Goal: Task Accomplishment & Management: Use online tool/utility

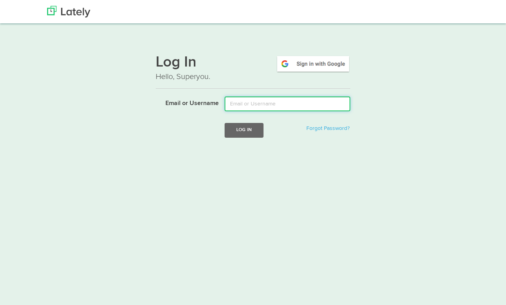
click at [273, 103] on input "Email or Username" at bounding box center [288, 104] width 126 height 15
type input "david@freshspot.com"
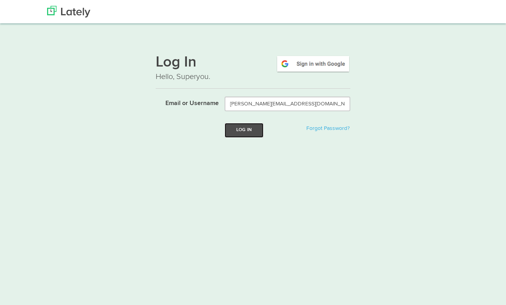
click at [239, 132] on button "Log In" at bounding box center [244, 130] width 39 height 14
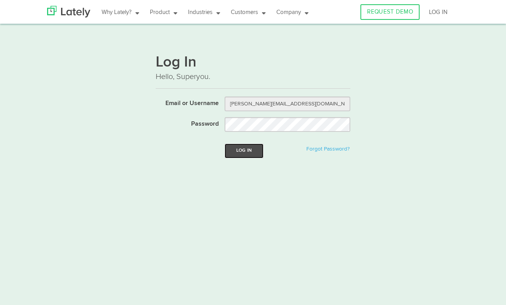
click at [240, 149] on button "Log In" at bounding box center [244, 151] width 39 height 14
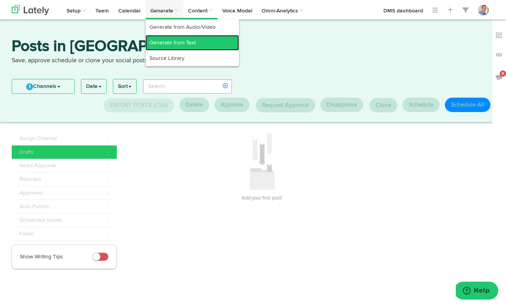
click at [175, 41] on link "Generate from Text" at bounding box center [192, 43] width 93 height 16
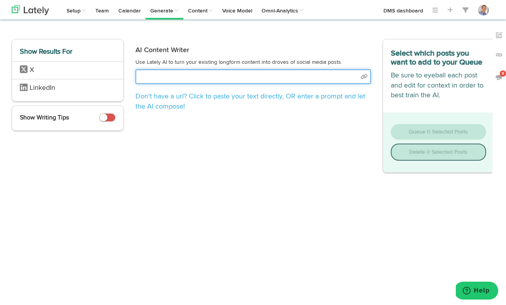
click at [207, 74] on input "text" at bounding box center [252, 76] width 235 height 15
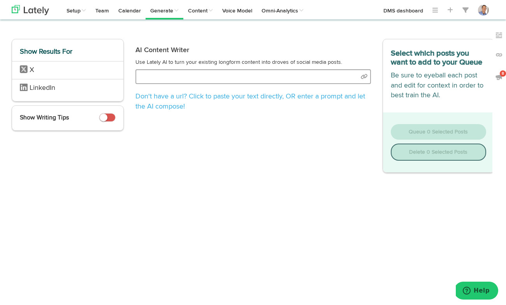
select select "natural"
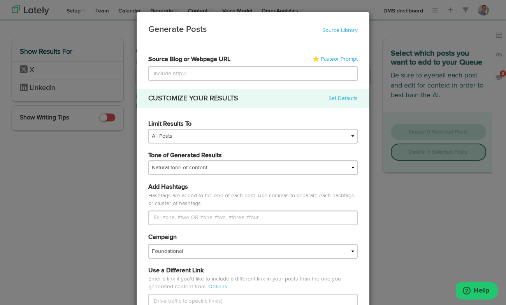
type input "[URL][DOMAIN_NAME]"
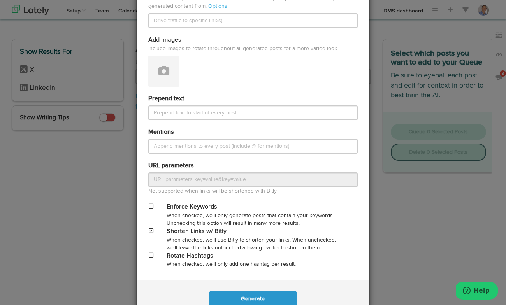
scroll to position [306, 0]
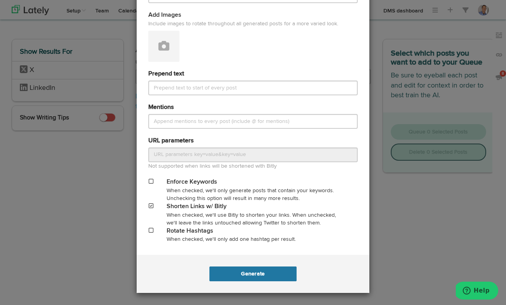
type input "[URL][DOMAIN_NAME]"
click at [255, 272] on button "Generate" at bounding box center [252, 274] width 87 height 15
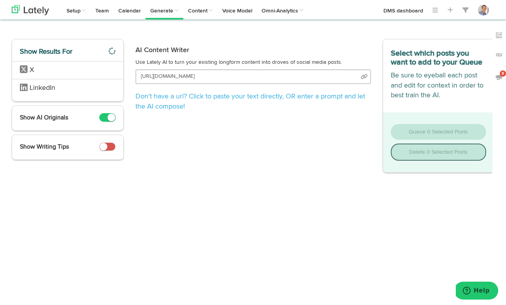
scroll to position [0, 36]
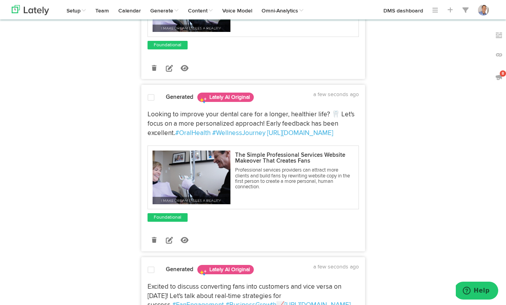
scroll to position [356, 0]
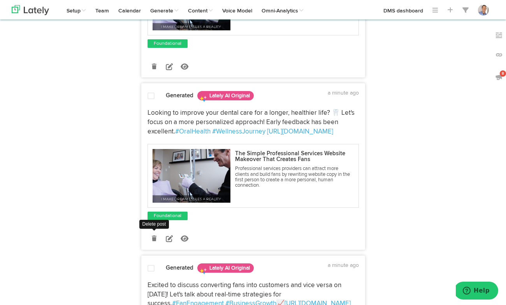
click at [155, 238] on icon at bounding box center [154, 238] width 5 height 5
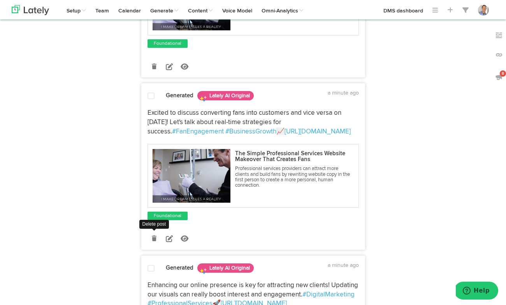
click at [154, 239] on icon at bounding box center [154, 238] width 5 height 5
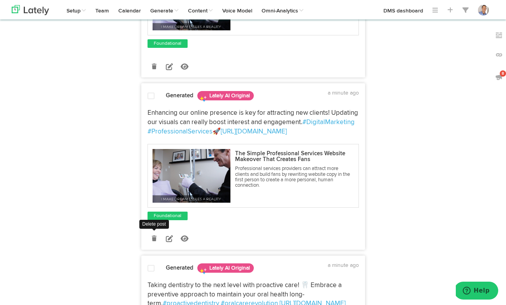
click at [155, 239] on icon at bounding box center [154, 238] width 5 height 5
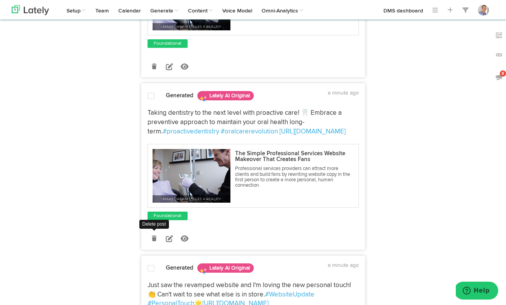
click at [154, 238] on icon at bounding box center [154, 238] width 5 height 5
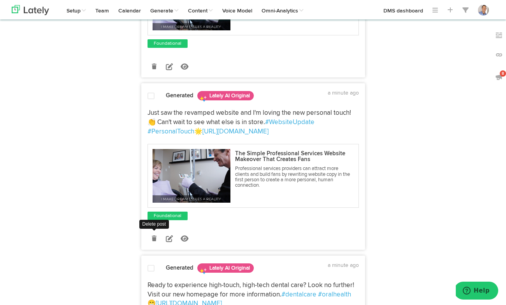
click at [156, 239] on icon at bounding box center [154, 238] width 5 height 5
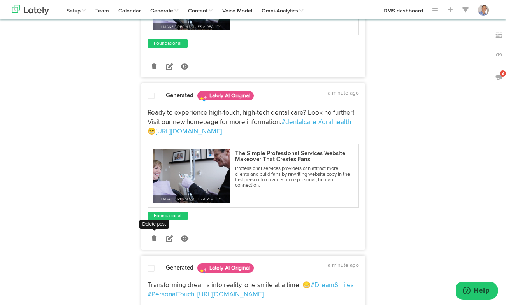
click at [156, 240] on icon at bounding box center [154, 238] width 5 height 5
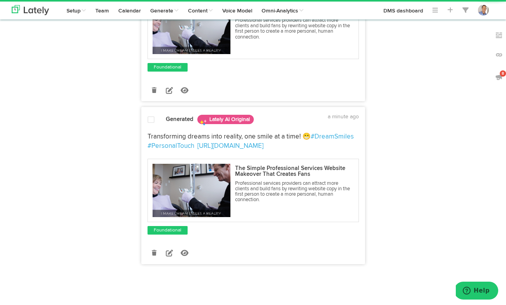
scroll to position [332, 0]
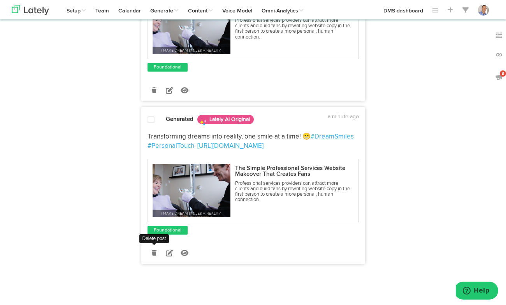
click at [156, 251] on icon at bounding box center [154, 252] width 5 height 5
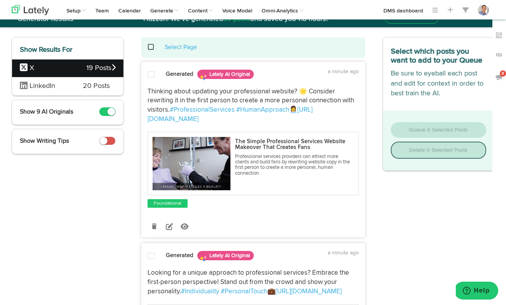
scroll to position [0, 0]
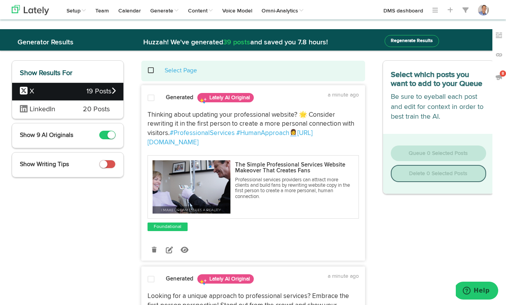
click at [151, 70] on span at bounding box center [155, 70] width 16 height 0
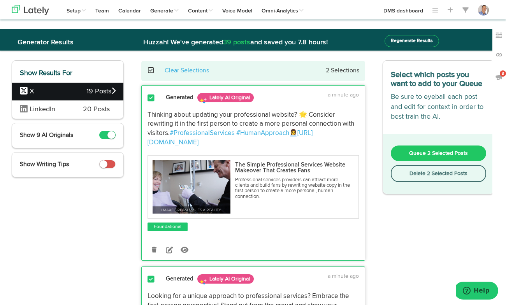
click at [418, 156] on span "Queue 2 Selected Posts" at bounding box center [438, 153] width 59 height 5
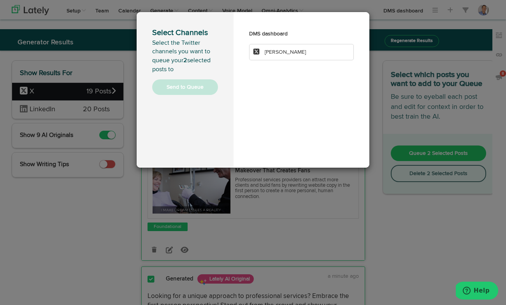
click at [283, 49] on li "[PERSON_NAME]" at bounding box center [301, 52] width 105 height 16
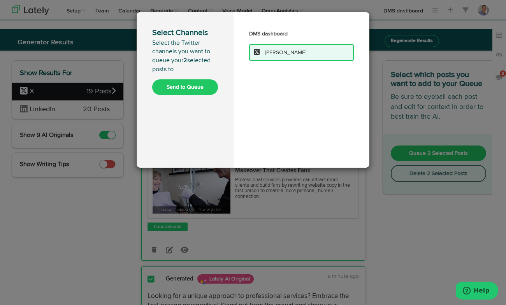
click at [190, 89] on button "Send to Queue" at bounding box center [185, 87] width 66 height 16
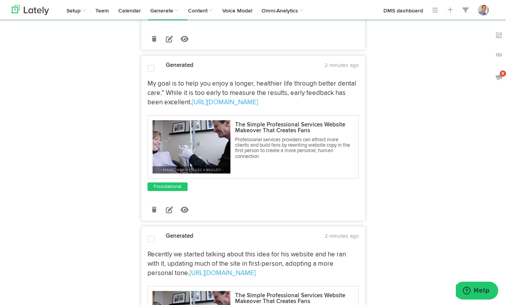
scroll to position [203, 0]
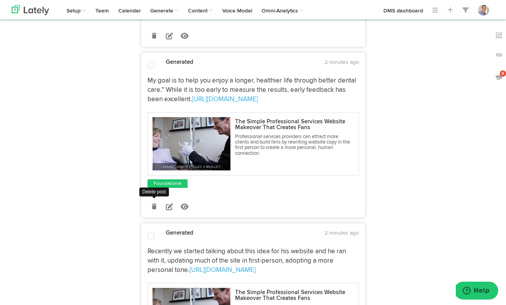
click at [155, 206] on icon at bounding box center [154, 206] width 5 height 5
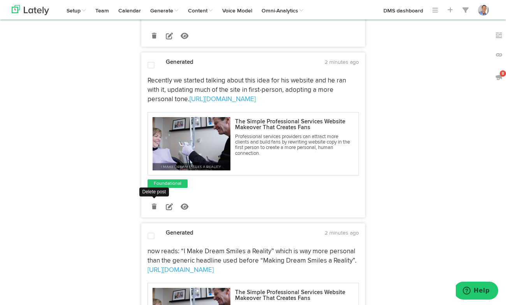
click at [154, 206] on icon at bounding box center [154, 206] width 5 height 5
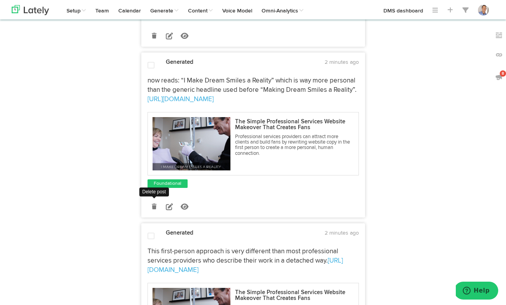
click at [154, 206] on icon at bounding box center [154, 206] width 5 height 5
click at [169, 206] on icon at bounding box center [169, 206] width 7 height 7
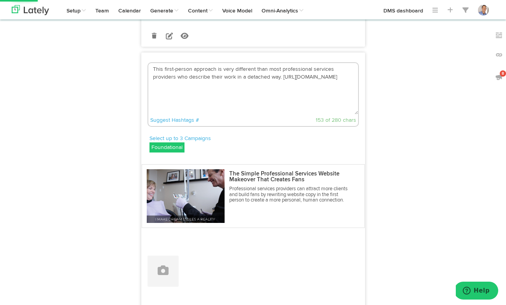
click at [156, 70] on textarea "This first-person approach is very different than most professional services pr…" at bounding box center [253, 88] width 210 height 51
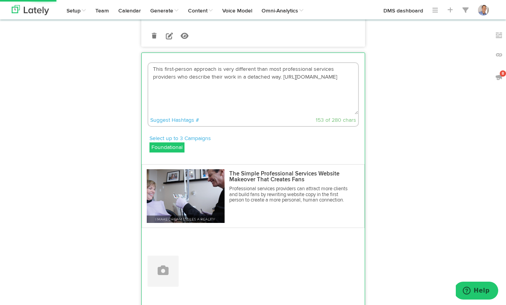
click at [156, 70] on textarea "This first-person approach is very different than most professional services pr…" at bounding box center [253, 88] width 210 height 51
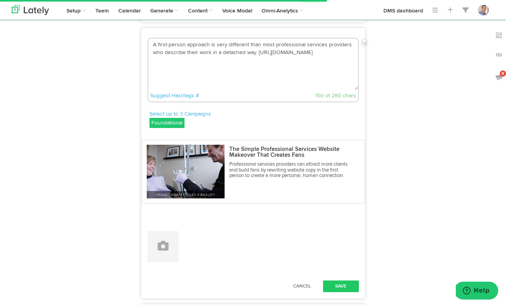
scroll to position [240, 0]
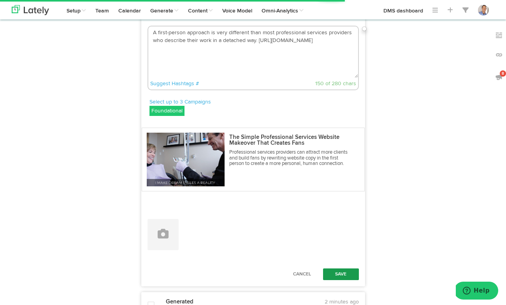
type textarea "A first-person approach is very different than most professional services provi…"
click at [341, 274] on button "Save" at bounding box center [341, 275] width 36 height 12
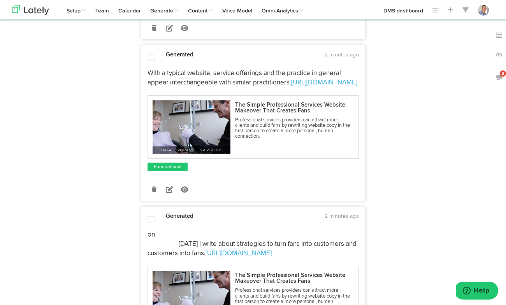
scroll to position [718, 0]
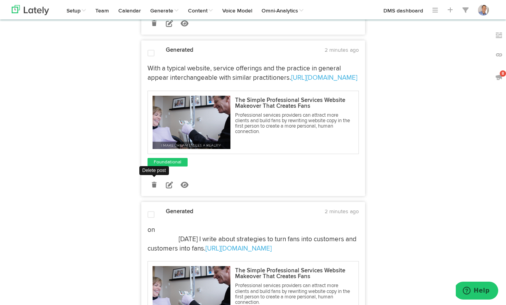
click at [157, 192] on link at bounding box center [155, 185] width 14 height 14
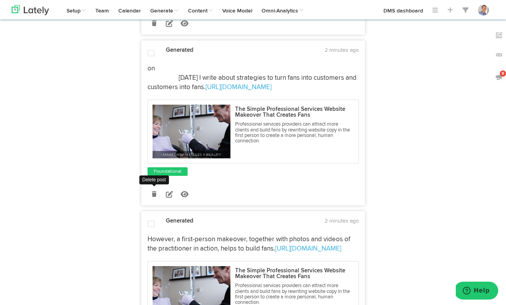
click at [155, 197] on icon at bounding box center [154, 193] width 5 height 5
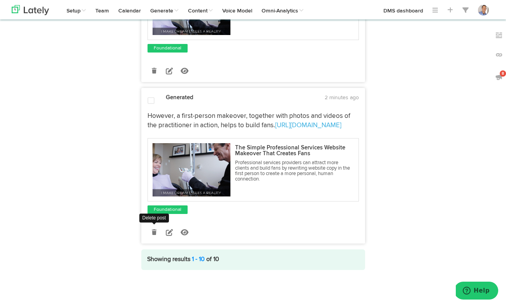
click at [153, 234] on icon at bounding box center [154, 232] width 5 height 5
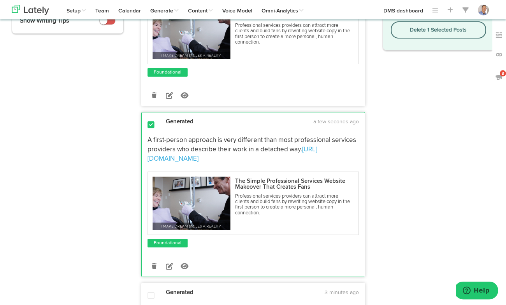
scroll to position [0, 0]
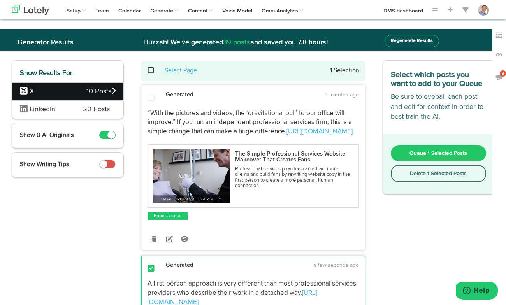
click at [150, 70] on span at bounding box center [155, 70] width 16 height 0
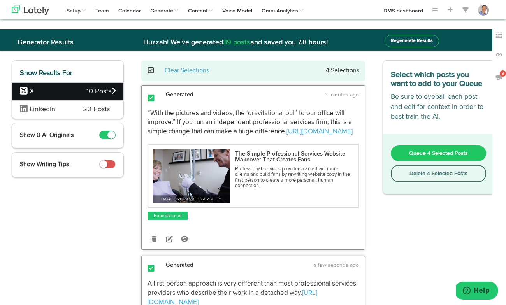
click at [433, 156] on span "Queue 4 Selected Posts" at bounding box center [438, 153] width 59 height 5
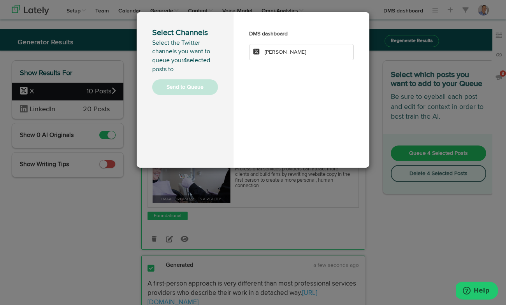
click at [295, 54] on span "[PERSON_NAME]" at bounding box center [285, 51] width 41 height 5
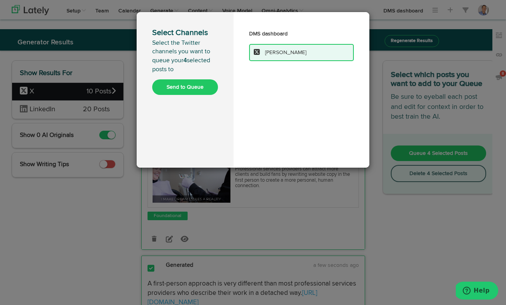
click at [193, 83] on button "Send to Queue" at bounding box center [185, 87] width 66 height 16
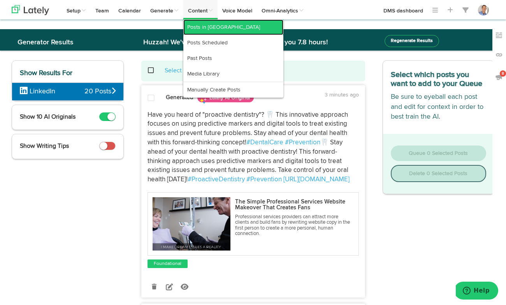
click at [204, 25] on link "Posts in [GEOGRAPHIC_DATA]" at bounding box center [233, 27] width 100 height 16
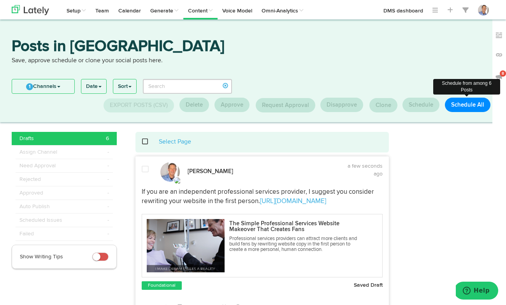
click at [460, 104] on button "Schedule All" at bounding box center [468, 105] width 46 height 14
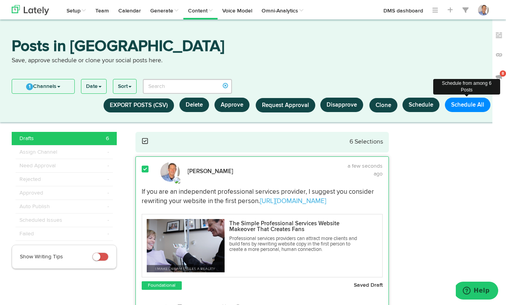
select select "11"
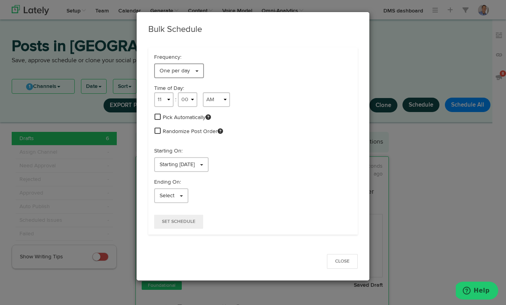
click at [198, 70] on link "One per day" at bounding box center [179, 70] width 50 height 15
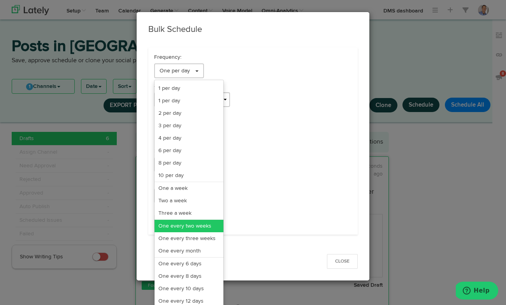
click at [198, 227] on link "One every two weeks" at bounding box center [189, 226] width 69 height 12
select select "11"
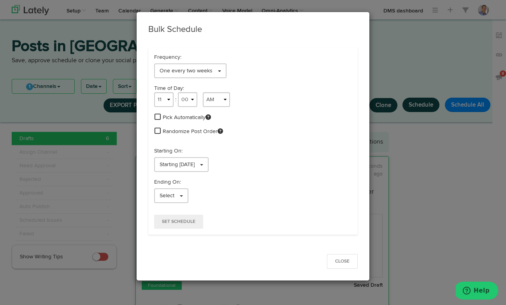
click at [157, 114] on span at bounding box center [158, 116] width 6 height 7
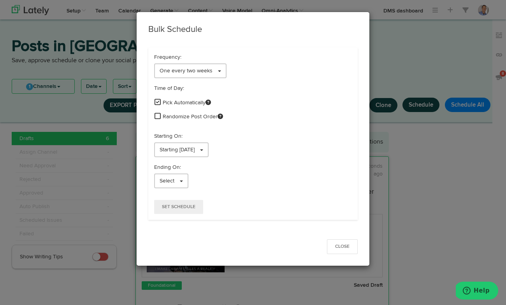
click at [158, 114] on span at bounding box center [158, 115] width 6 height 7
click at [190, 209] on span "Set Schedule" at bounding box center [178, 207] width 33 height 5
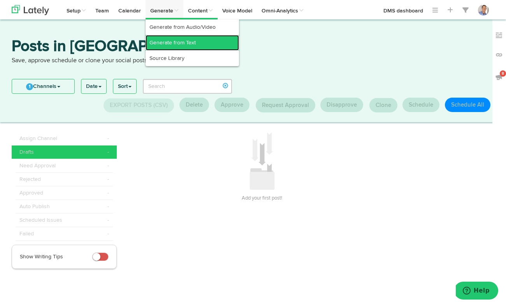
click at [167, 41] on link "Generate from Text" at bounding box center [192, 43] width 93 height 16
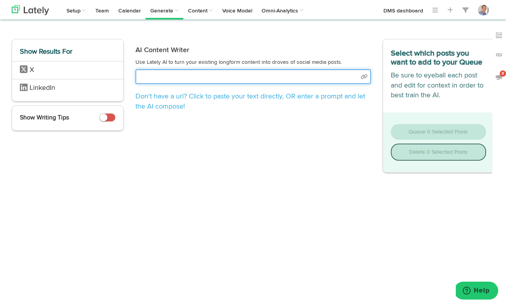
click at [174, 77] on input "text" at bounding box center [252, 76] width 235 height 15
select select "natural"
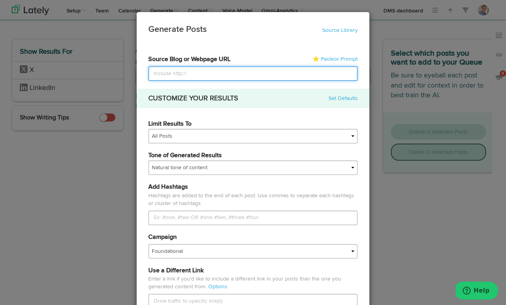
paste input "[URL][DOMAIN_NAME]"
type input "[URL][DOMAIN_NAME]"
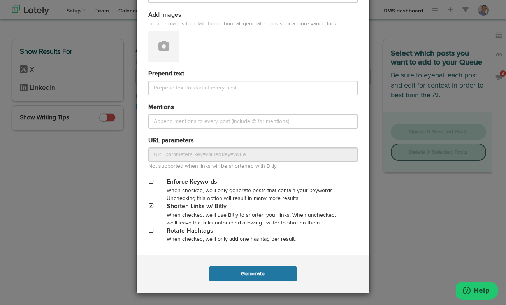
type input "[URL][DOMAIN_NAME]"
click at [247, 271] on button "Generate" at bounding box center [252, 274] width 87 height 15
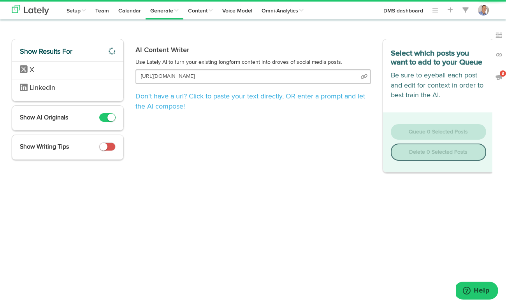
scroll to position [0, 12]
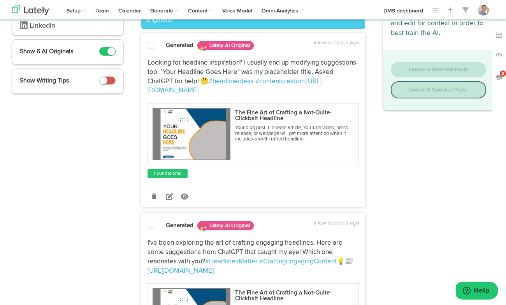
scroll to position [84, 0]
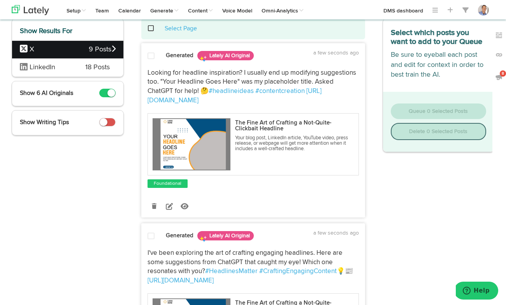
scroll to position [40, 0]
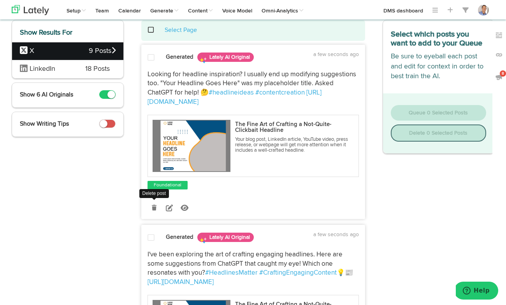
click at [156, 206] on icon at bounding box center [154, 207] width 5 height 5
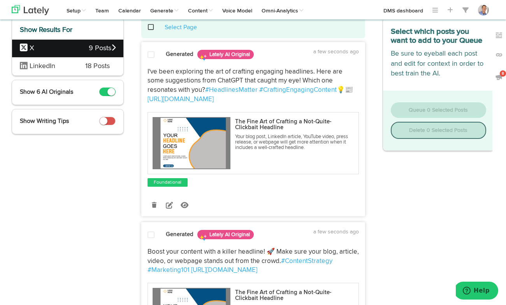
scroll to position [48, 0]
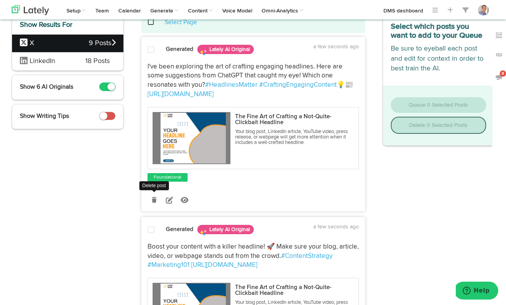
click at [157, 197] on link at bounding box center [155, 200] width 14 height 14
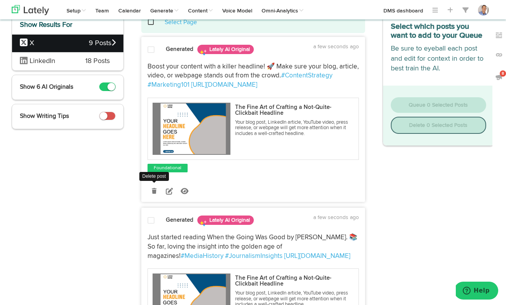
click at [155, 190] on icon at bounding box center [154, 190] width 5 height 5
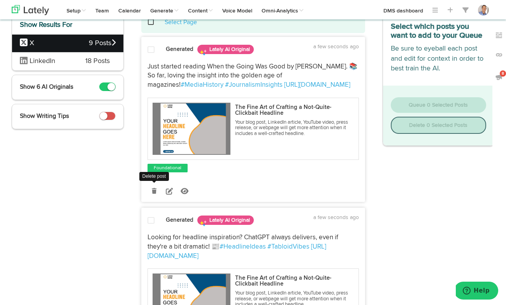
click at [157, 188] on link at bounding box center [155, 191] width 14 height 14
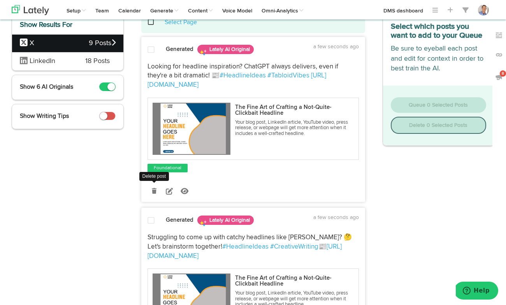
click at [155, 192] on icon at bounding box center [154, 190] width 5 height 5
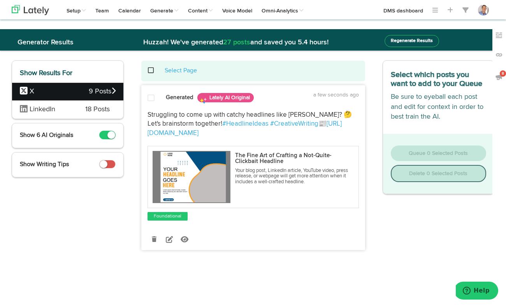
scroll to position [0, 0]
click at [155, 240] on icon at bounding box center [154, 239] width 5 height 5
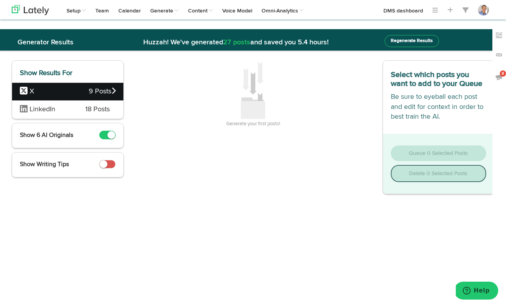
click at [235, 97] on div "Generate your first posts!" at bounding box center [252, 94] width 235 height 67
click at [254, 250] on html "Channels Create Generate Pipeline Team Basic Analytics (limited on mobile) Dash…" at bounding box center [253, 152] width 506 height 305
click at [248, 170] on div "Generate your first posts!" at bounding box center [253, 127] width 247 height 134
click at [56, 136] on span "Show 6 AI Originals" at bounding box center [46, 135] width 53 height 6
click at [111, 92] on icon at bounding box center [113, 90] width 4 height 7
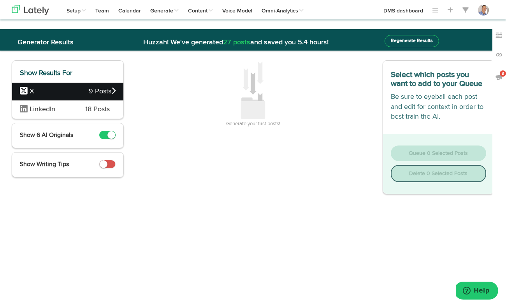
click at [90, 94] on span "9 Posts" at bounding box center [102, 92] width 27 height 10
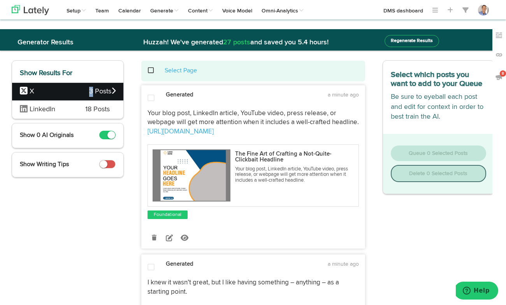
click at [90, 94] on span "3 Posts" at bounding box center [102, 92] width 26 height 10
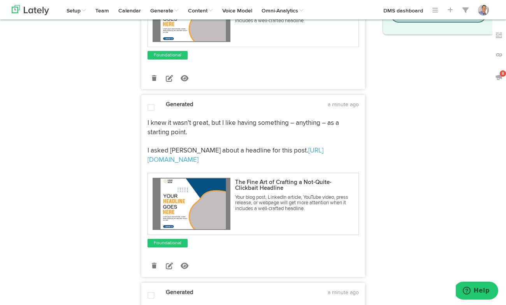
scroll to position [162, 0]
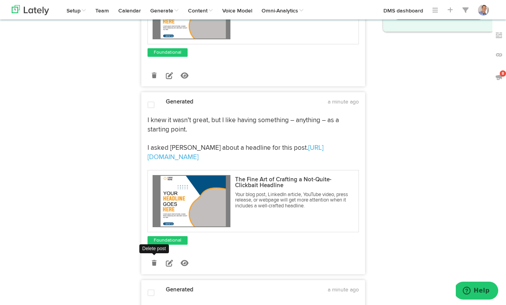
click at [155, 260] on icon at bounding box center [154, 262] width 5 height 5
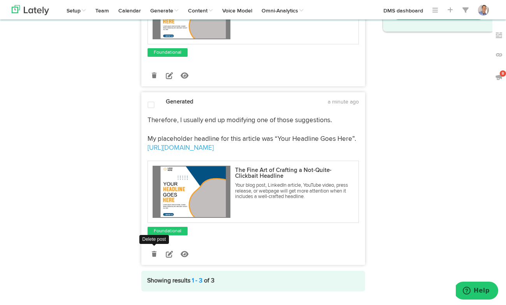
click at [155, 256] on icon at bounding box center [154, 253] width 5 height 5
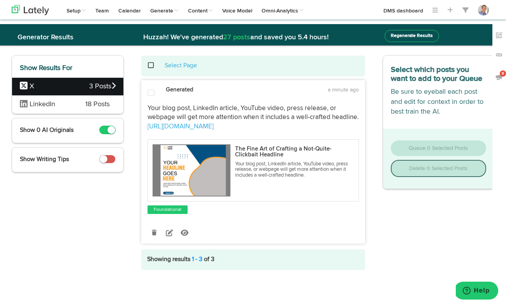
click at [94, 220] on div "Show Results For X 3 Posts LinkedIn 18 Posts Show 0 AI Originals Show Writing T…" at bounding box center [68, 162] width 124 height 215
click at [151, 65] on span at bounding box center [155, 65] width 16 height 0
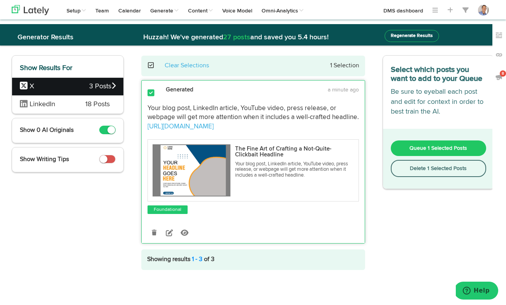
click at [459, 151] on span "Queue 1 Selected Posts" at bounding box center [438, 148] width 58 height 5
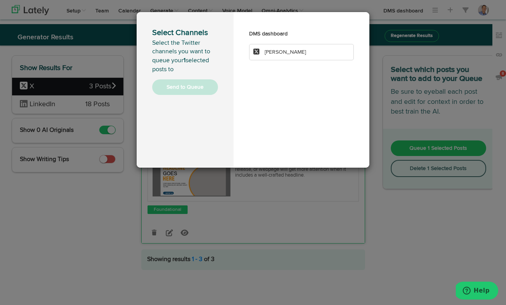
click at [294, 51] on span "[PERSON_NAME]" at bounding box center [285, 51] width 41 height 5
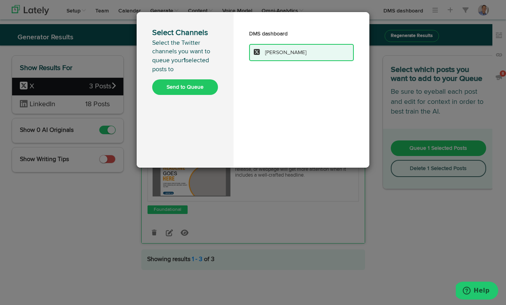
click at [192, 86] on button "Send to Queue" at bounding box center [185, 87] width 66 height 16
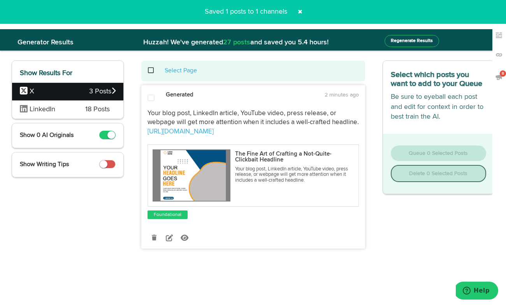
scroll to position [0, 0]
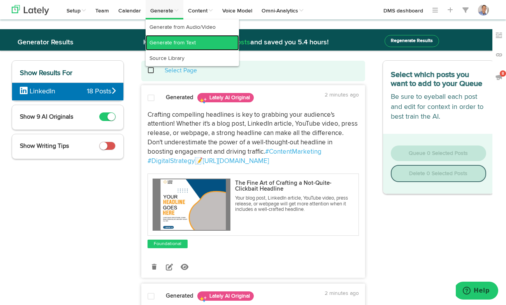
click at [167, 42] on link "Generate from Text" at bounding box center [192, 43] width 93 height 16
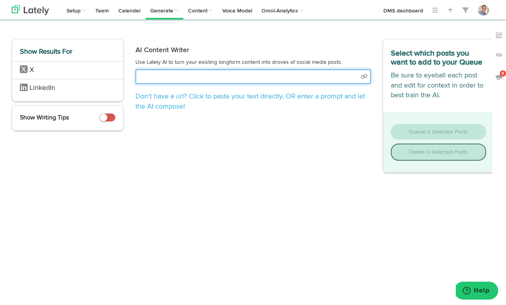
click at [176, 79] on input "text" at bounding box center [252, 76] width 235 height 15
select select "natural"
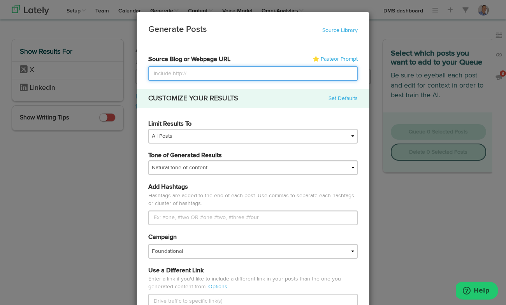
paste input "[URL][DOMAIN_NAME]"
type input "[URL][DOMAIN_NAME]"
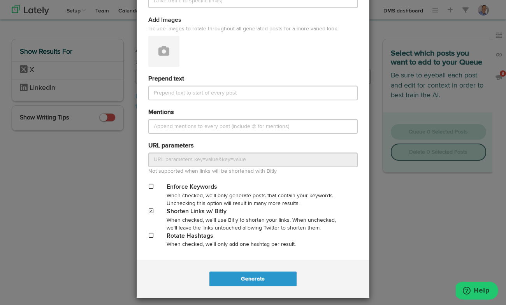
scroll to position [306, 0]
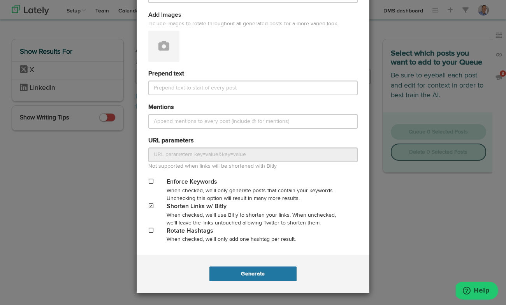
type input "[URL][DOMAIN_NAME]"
click at [256, 276] on button "Generate" at bounding box center [252, 274] width 87 height 15
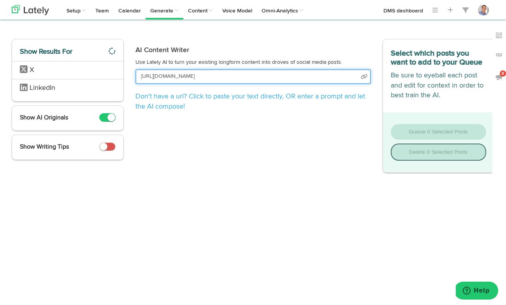
scroll to position [0, 33]
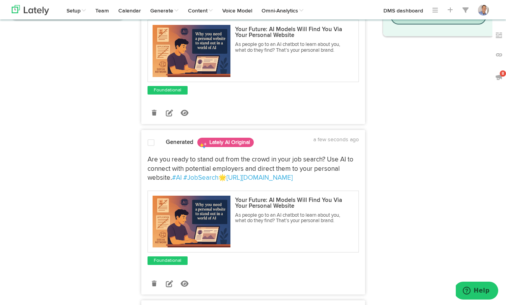
scroll to position [163, 0]
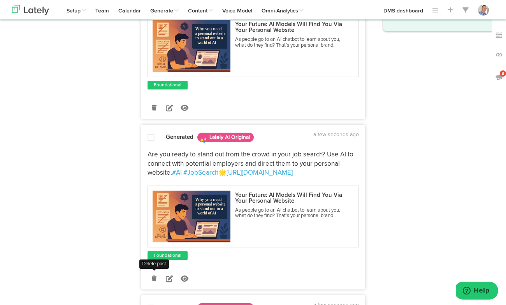
click at [151, 278] on div "Generated Lately AI Original a few seconds ago Have you considered the importan…" at bounding box center [252, 210] width 235 height 512
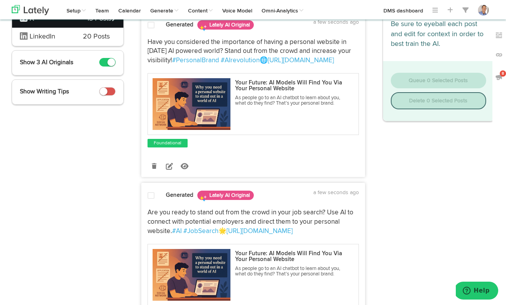
scroll to position [64, 0]
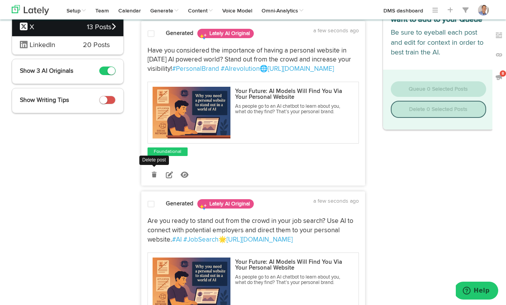
click at [157, 175] on link at bounding box center [155, 175] width 14 height 14
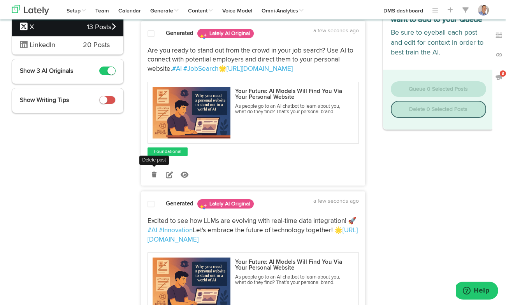
click at [156, 173] on icon at bounding box center [154, 174] width 5 height 5
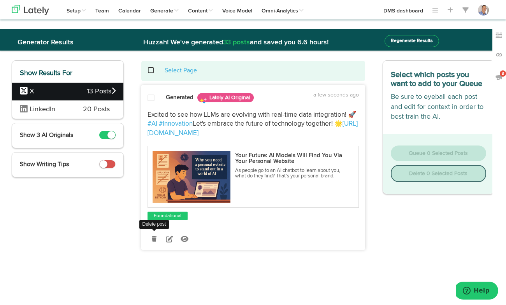
click at [153, 239] on icon at bounding box center [154, 238] width 5 height 5
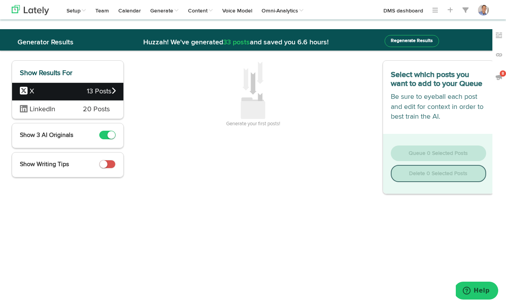
click at [93, 91] on span "13 Posts" at bounding box center [101, 92] width 29 height 10
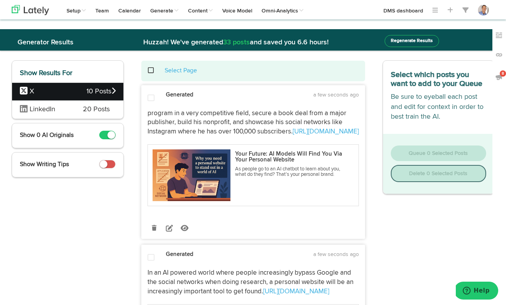
click at [60, 92] on span "X" at bounding box center [53, 92] width 67 height 10
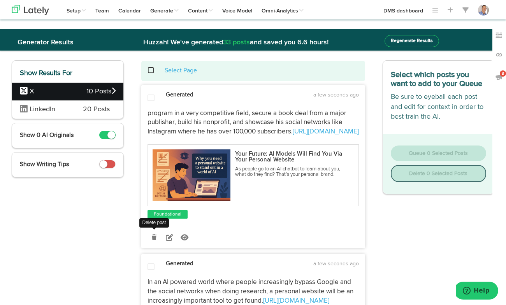
click at [154, 240] on icon at bounding box center [154, 237] width 5 height 5
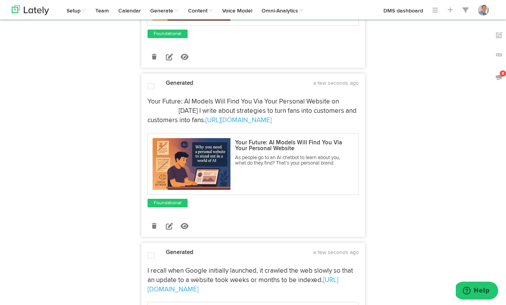
scroll to position [212, 0]
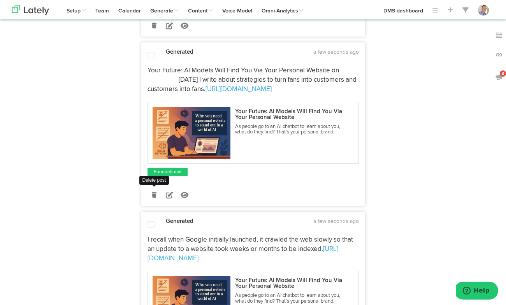
click at [156, 197] on icon at bounding box center [154, 194] width 5 height 5
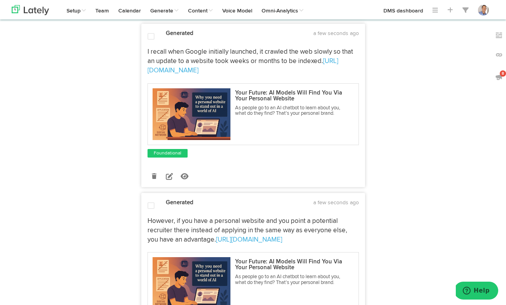
scroll to position [233, 0]
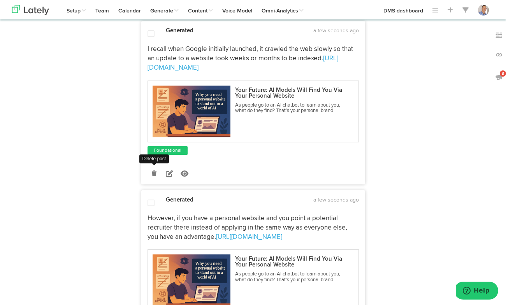
click at [155, 176] on icon at bounding box center [154, 173] width 5 height 5
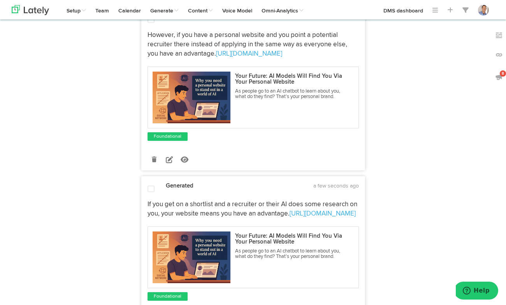
scroll to position [248, 0]
click at [155, 160] on icon at bounding box center [154, 158] width 5 height 5
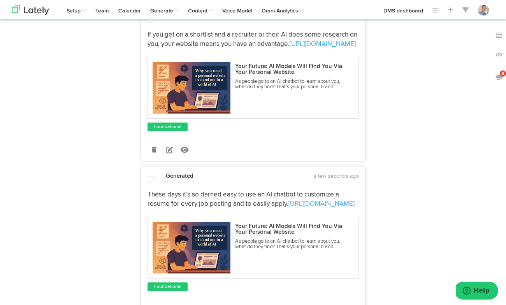
scroll to position [256, 0]
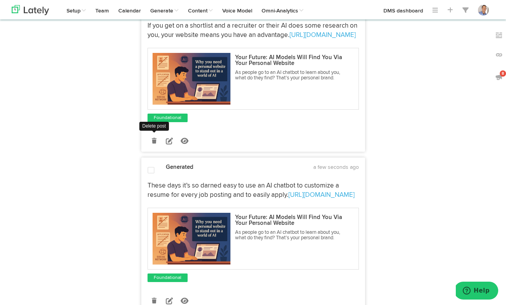
click at [155, 144] on icon at bounding box center [154, 140] width 5 height 5
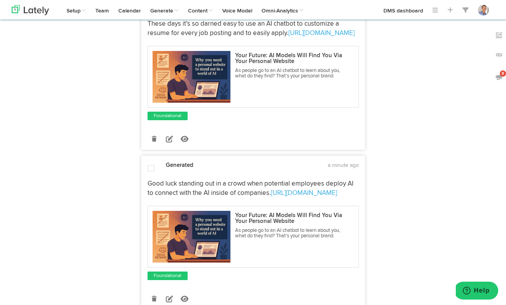
scroll to position [260, 0]
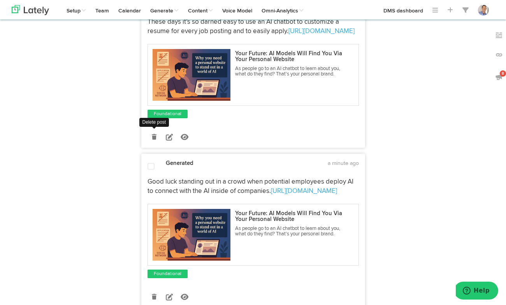
click at [155, 140] on icon at bounding box center [154, 136] width 5 height 5
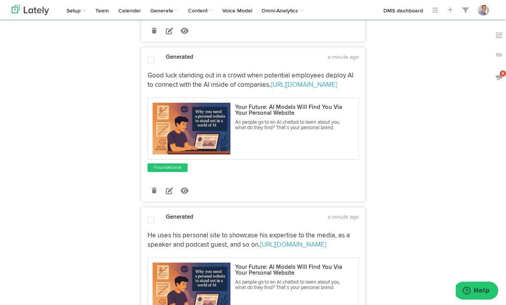
scroll to position [208, 0]
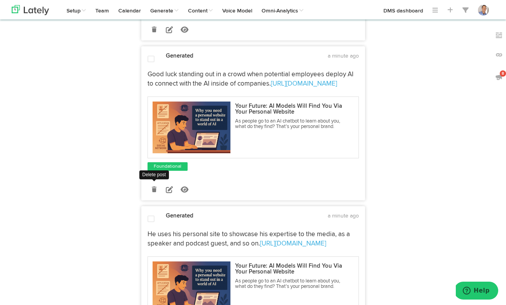
click at [154, 190] on icon at bounding box center [154, 189] width 5 height 5
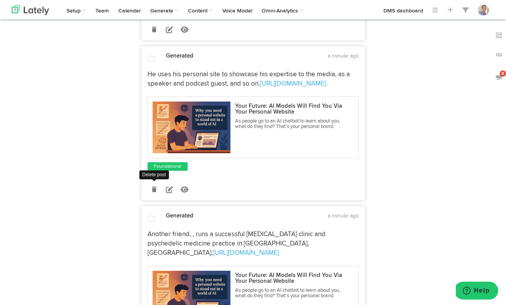
click at [153, 190] on icon at bounding box center [154, 189] width 5 height 5
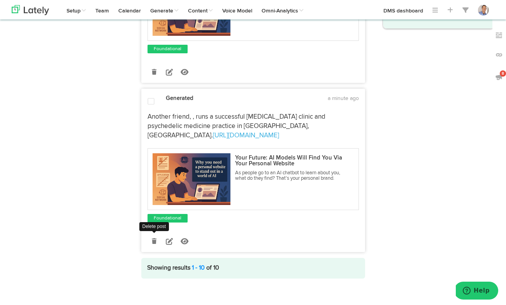
click at [153, 239] on icon at bounding box center [154, 241] width 5 height 5
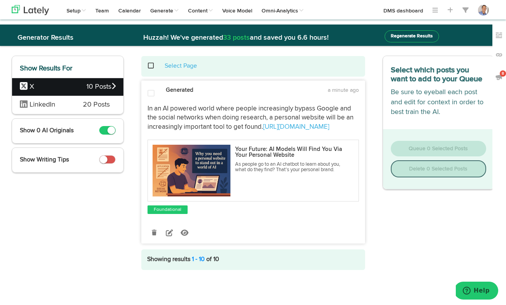
click at [151, 66] on span at bounding box center [155, 66] width 16 height 0
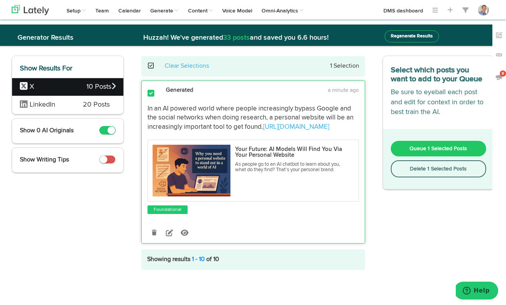
click at [427, 151] on span "Queue 1 Selected Posts" at bounding box center [438, 148] width 58 height 5
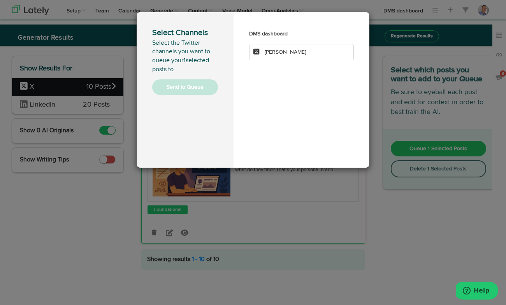
click at [288, 52] on span "[PERSON_NAME]" at bounding box center [285, 51] width 41 height 5
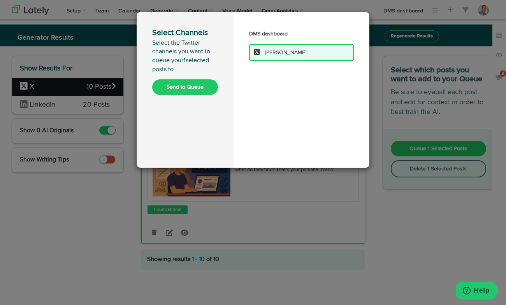
click at [182, 87] on button "Send to Queue" at bounding box center [185, 87] width 66 height 16
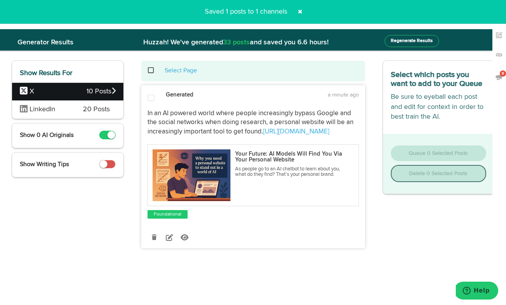
scroll to position [0, 0]
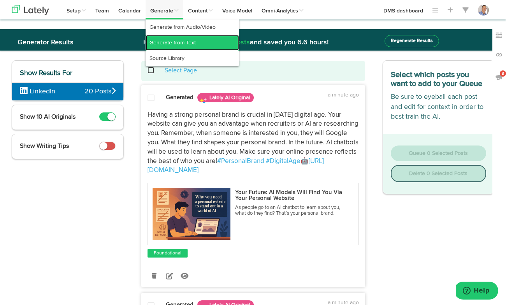
click at [168, 42] on link "Generate from Text" at bounding box center [192, 43] width 93 height 16
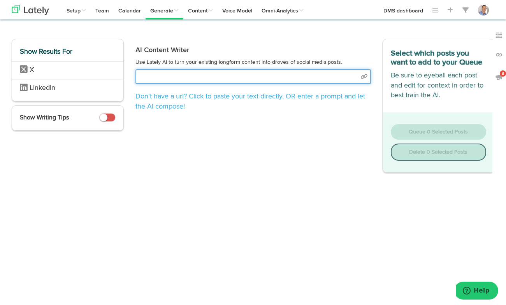
click at [176, 81] on input "text" at bounding box center [252, 76] width 235 height 15
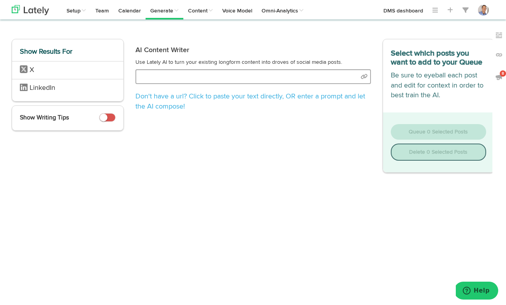
select select "natural"
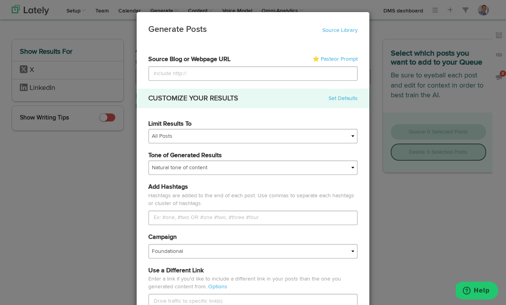
type input "[URL][DOMAIN_NAME]"
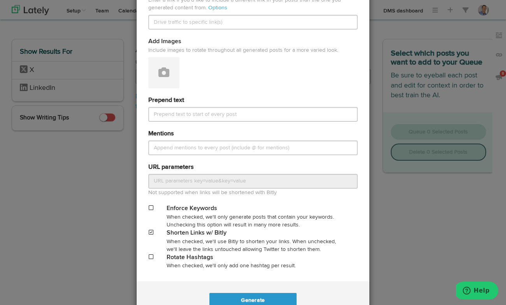
scroll to position [306, 0]
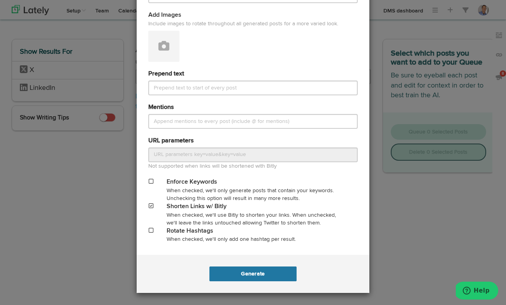
type input "[URL][DOMAIN_NAME]"
click at [252, 272] on button "Generate" at bounding box center [252, 274] width 87 height 15
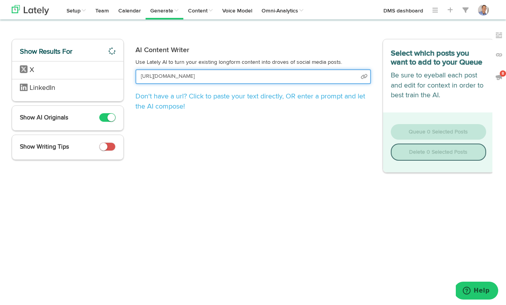
scroll to position [0, 61]
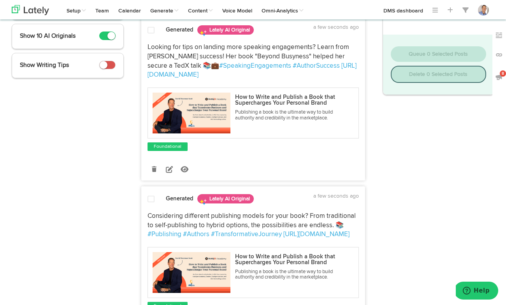
scroll to position [104, 0]
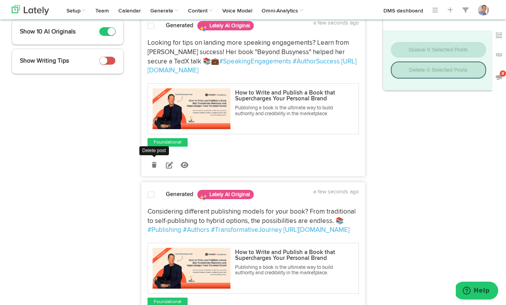
click at [155, 166] on icon at bounding box center [154, 164] width 5 height 5
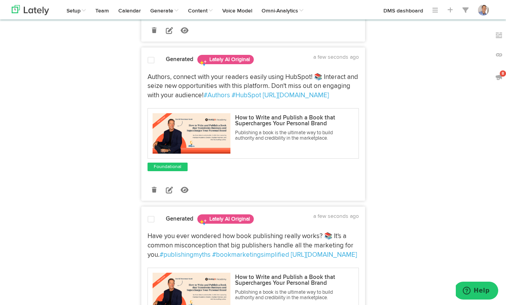
scroll to position [202, 0]
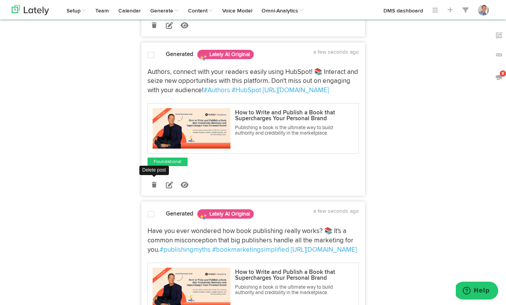
click at [153, 183] on icon at bounding box center [154, 184] width 5 height 5
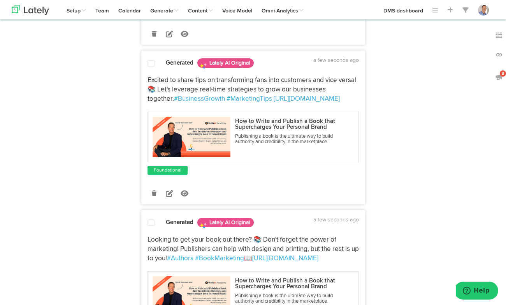
scroll to position [358, 0]
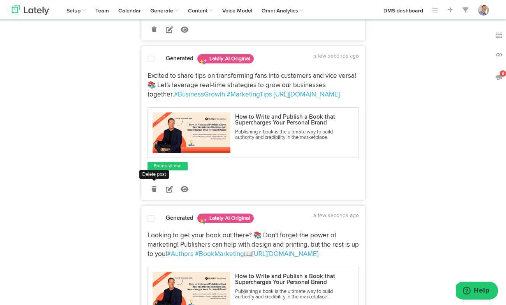
click at [153, 187] on icon at bounding box center [154, 188] width 5 height 5
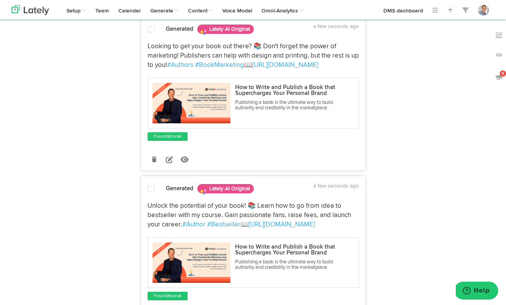
scroll to position [391, 0]
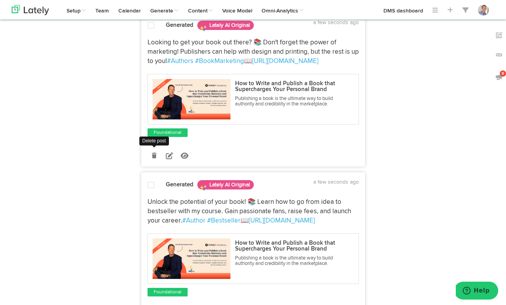
click at [154, 155] on icon at bounding box center [154, 155] width 5 height 5
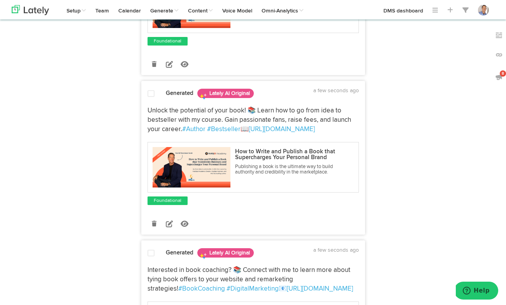
scroll to position [323, 0]
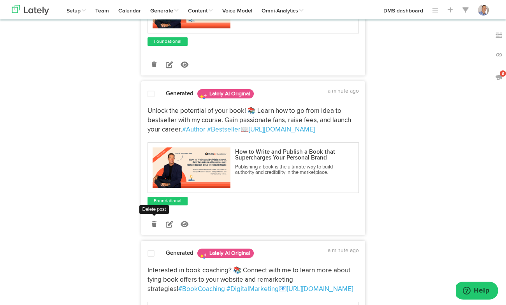
click at [153, 224] on icon at bounding box center [154, 223] width 5 height 5
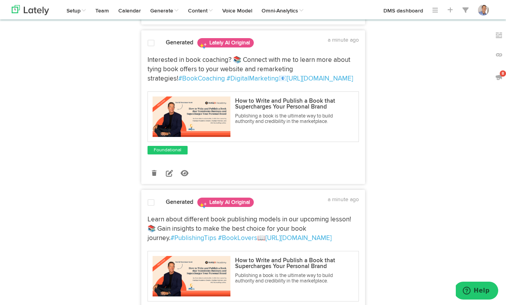
scroll to position [374, 0]
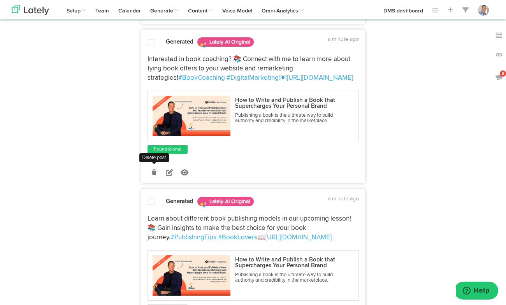
click at [155, 171] on icon at bounding box center [154, 172] width 5 height 5
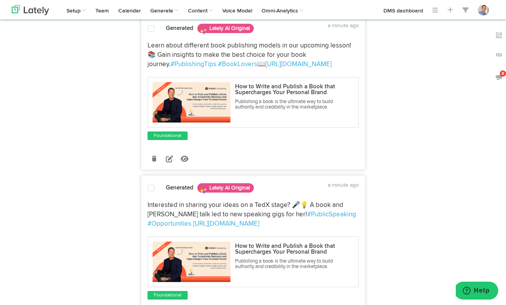
scroll to position [390, 0]
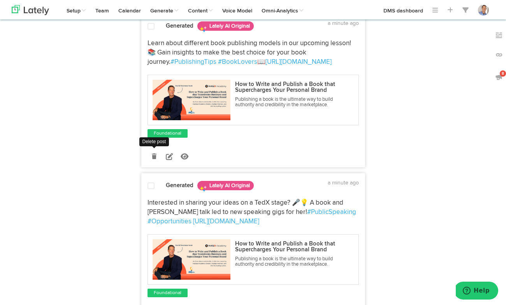
click at [154, 154] on icon at bounding box center [154, 156] width 5 height 5
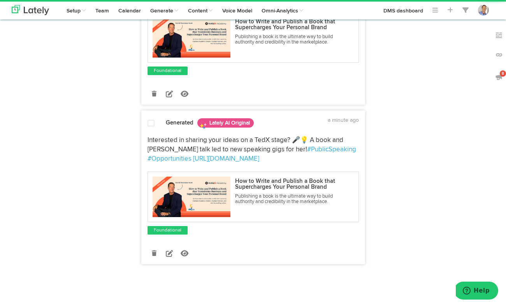
scroll to position [293, 0]
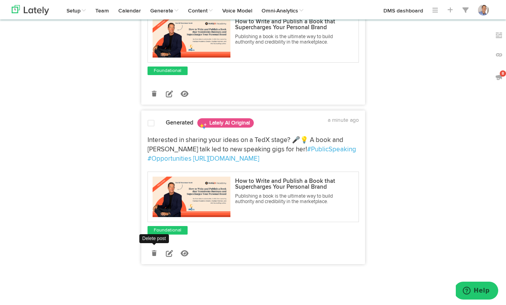
click at [156, 251] on icon at bounding box center [154, 253] width 5 height 5
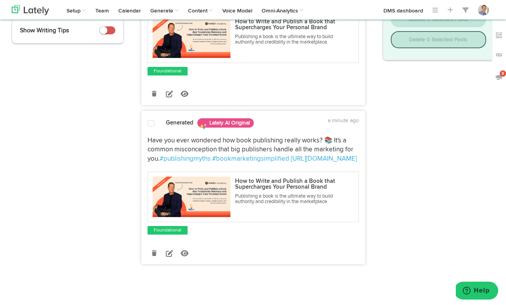
scroll to position [0, 0]
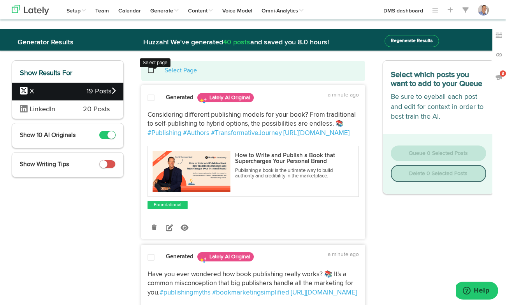
click at [151, 71] on span at bounding box center [155, 70] width 16 height 0
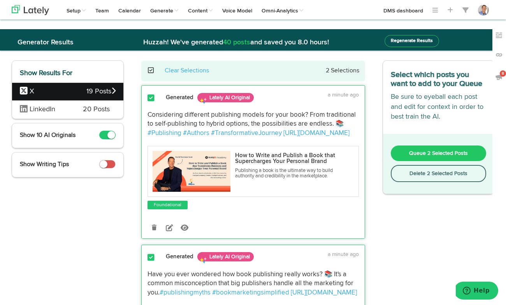
click at [416, 156] on span "Queue 2 Selected Posts" at bounding box center [438, 153] width 59 height 5
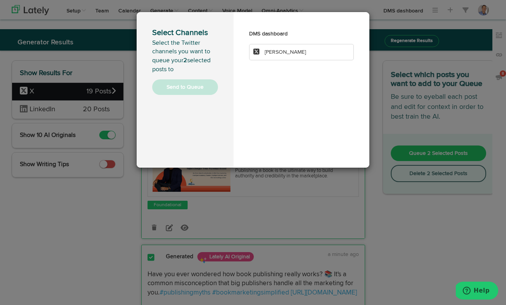
click at [274, 51] on span "[PERSON_NAME]" at bounding box center [285, 51] width 41 height 5
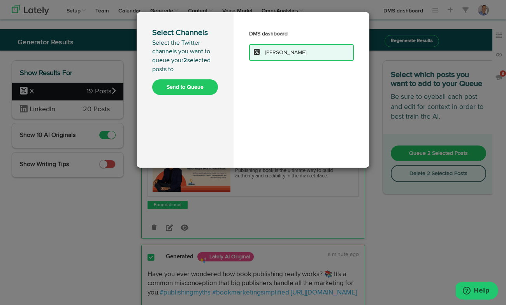
click at [190, 84] on button "Send to Queue" at bounding box center [185, 87] width 66 height 16
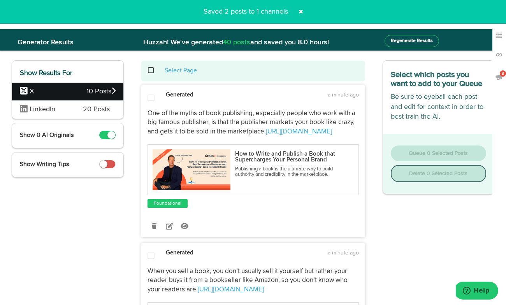
click at [49, 93] on span "X" at bounding box center [53, 92] width 67 height 10
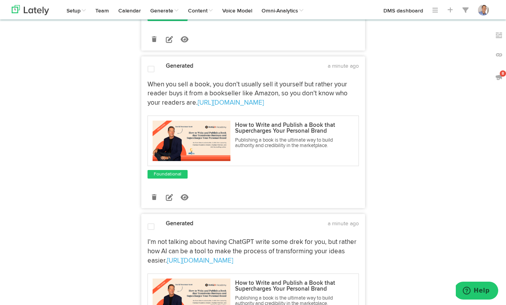
scroll to position [192, 0]
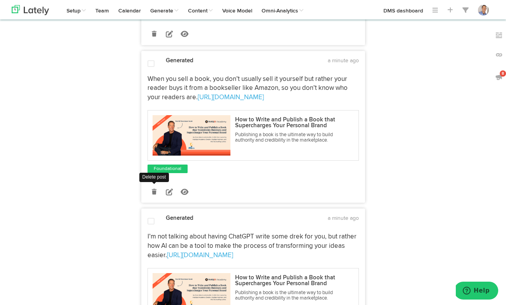
click at [154, 191] on icon at bounding box center [154, 191] width 5 height 5
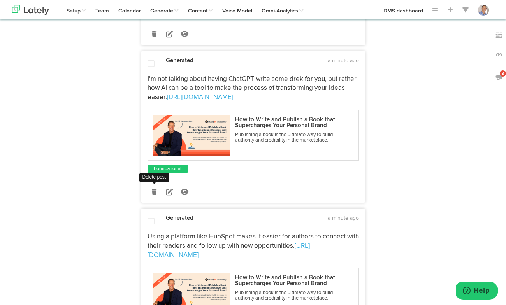
click at [155, 194] on icon at bounding box center [154, 191] width 5 height 5
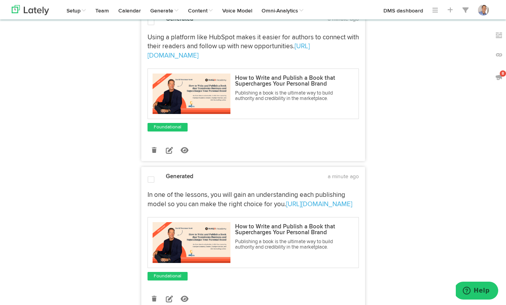
scroll to position [234, 0]
click at [155, 149] on icon at bounding box center [154, 149] width 5 height 5
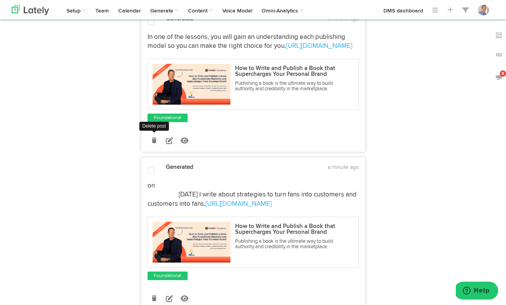
click at [155, 142] on icon at bounding box center [154, 140] width 5 height 5
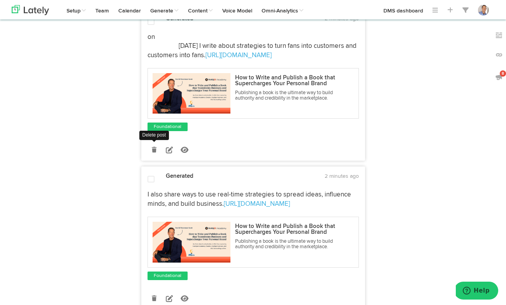
click at [153, 151] on icon at bounding box center [154, 149] width 5 height 5
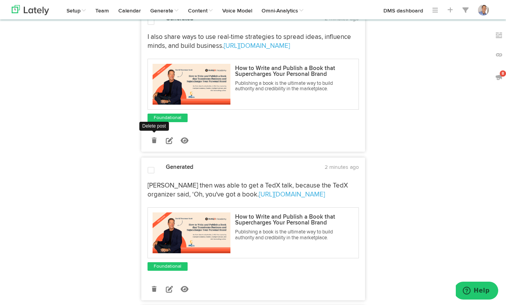
click at [155, 141] on icon at bounding box center [154, 140] width 5 height 5
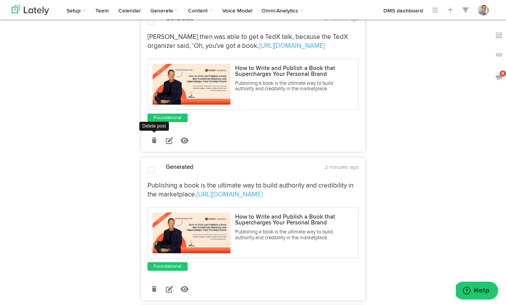
click at [155, 142] on icon at bounding box center [154, 140] width 5 height 5
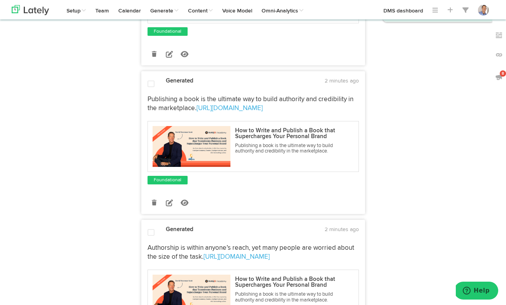
scroll to position [0, 0]
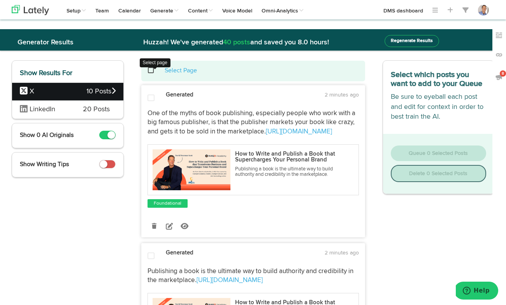
click at [150, 70] on span at bounding box center [155, 70] width 16 height 0
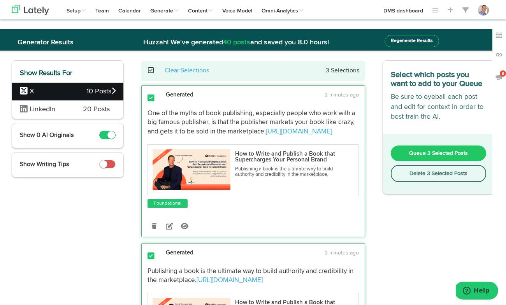
click at [429, 156] on span "Queue 3 Selected Posts" at bounding box center [438, 153] width 59 height 5
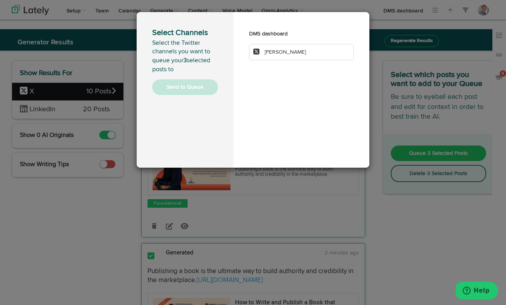
click at [302, 51] on span "[PERSON_NAME]" at bounding box center [285, 51] width 41 height 5
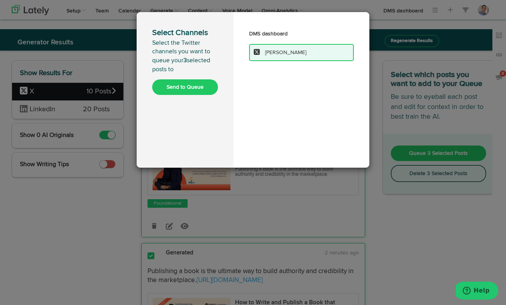
click at [198, 86] on button "Send to Queue" at bounding box center [185, 87] width 66 height 16
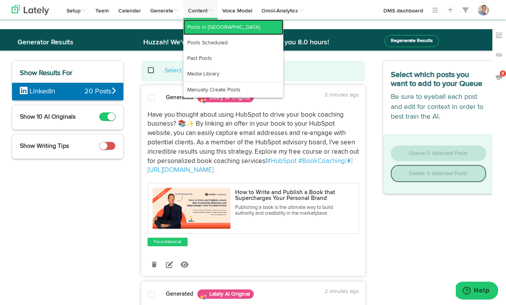
click at [202, 25] on link "Posts in [GEOGRAPHIC_DATA]" at bounding box center [233, 27] width 100 height 16
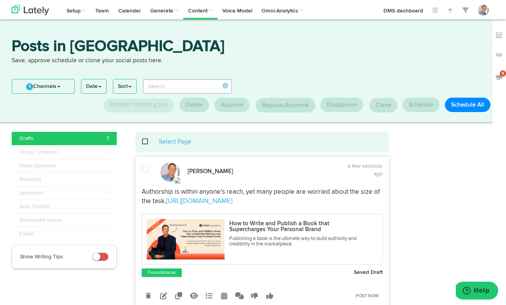
click at [146, 142] on span at bounding box center [149, 142] width 16 height 0
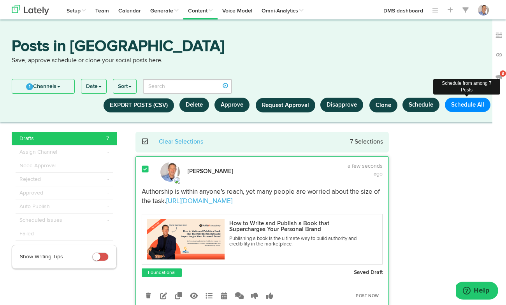
click at [461, 103] on button "Schedule All" at bounding box center [468, 105] width 46 height 14
select select "11"
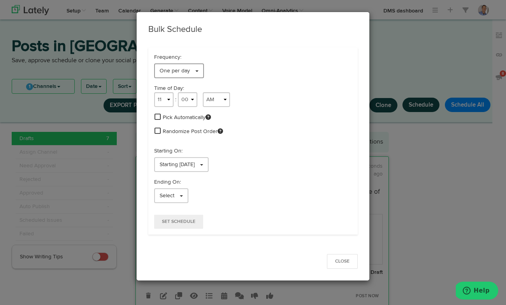
click at [198, 73] on link "One per day" at bounding box center [179, 70] width 50 height 15
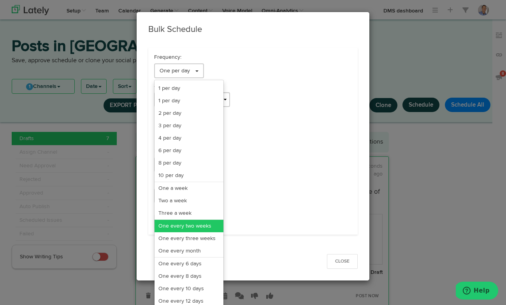
click at [201, 225] on link "One every two weeks" at bounding box center [189, 226] width 69 height 12
select select "11"
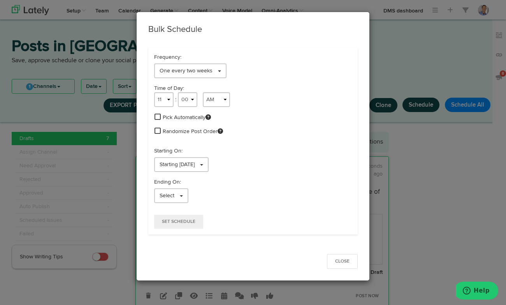
click at [158, 115] on span at bounding box center [158, 116] width 6 height 7
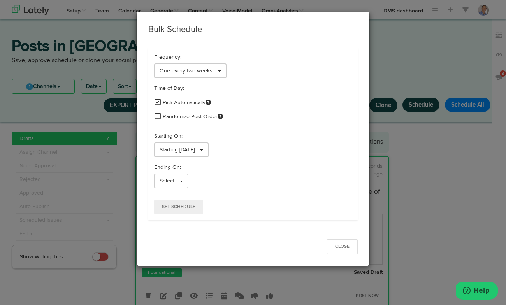
click at [159, 114] on span at bounding box center [158, 115] width 6 height 7
click at [203, 150] on span at bounding box center [201, 150] width 3 height 2
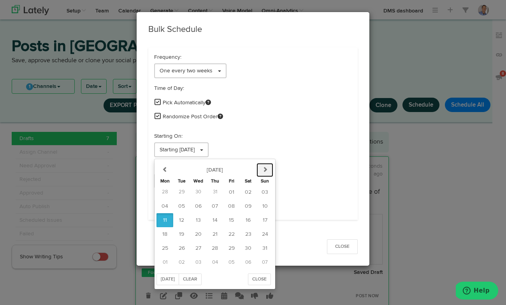
click at [267, 168] on button "next" at bounding box center [264, 170] width 17 height 14
click at [200, 191] on span "03" at bounding box center [198, 191] width 7 height 5
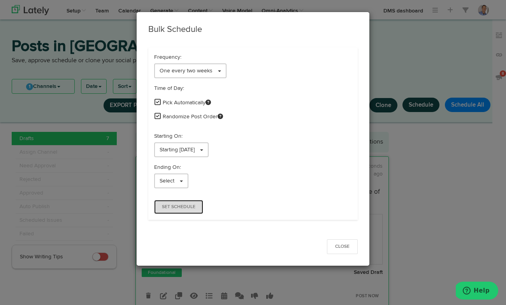
click at [193, 210] on button "Set Schedule" at bounding box center [178, 207] width 49 height 14
